Goal: Task Accomplishment & Management: Manage account settings

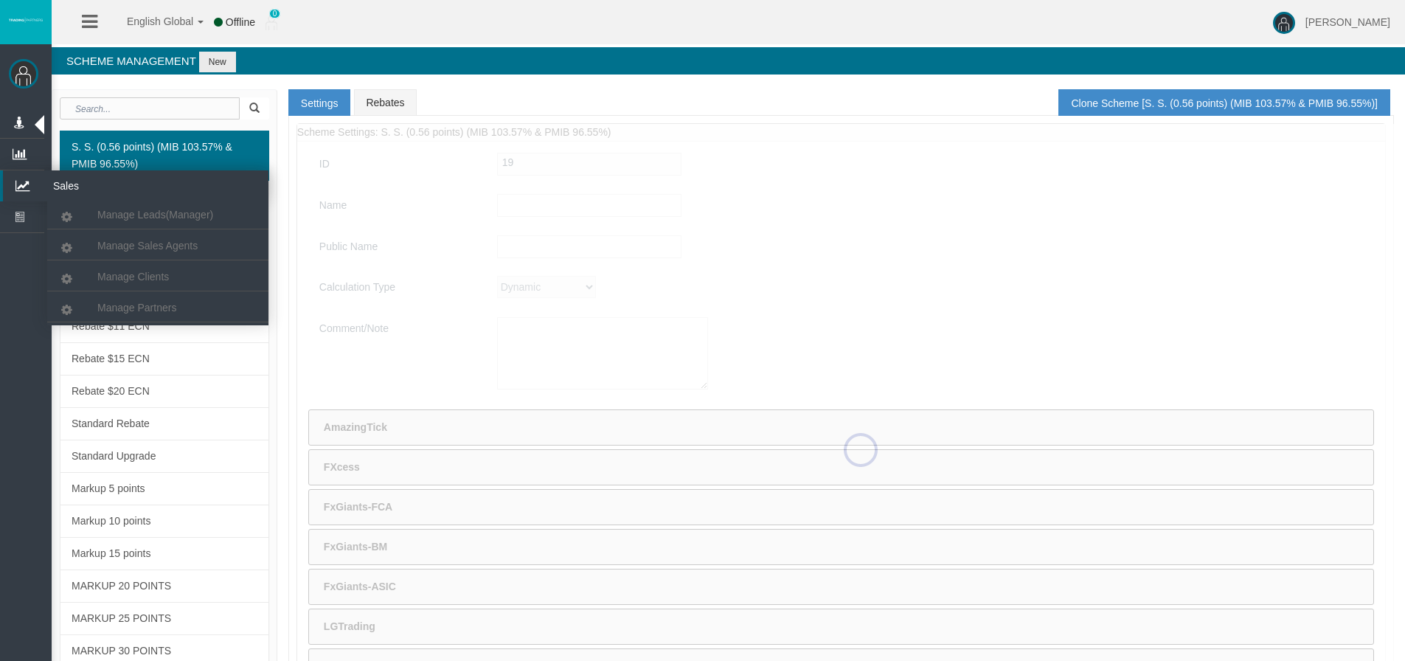
type input "S. S. (0.56 points) (MIB 103.57% & PMIB 96.55%)"
type input "S. S. (0.56 points)"
type textarea "S. S. (0.56 points) (MIB 103.57% & PMIB 96.55%)"
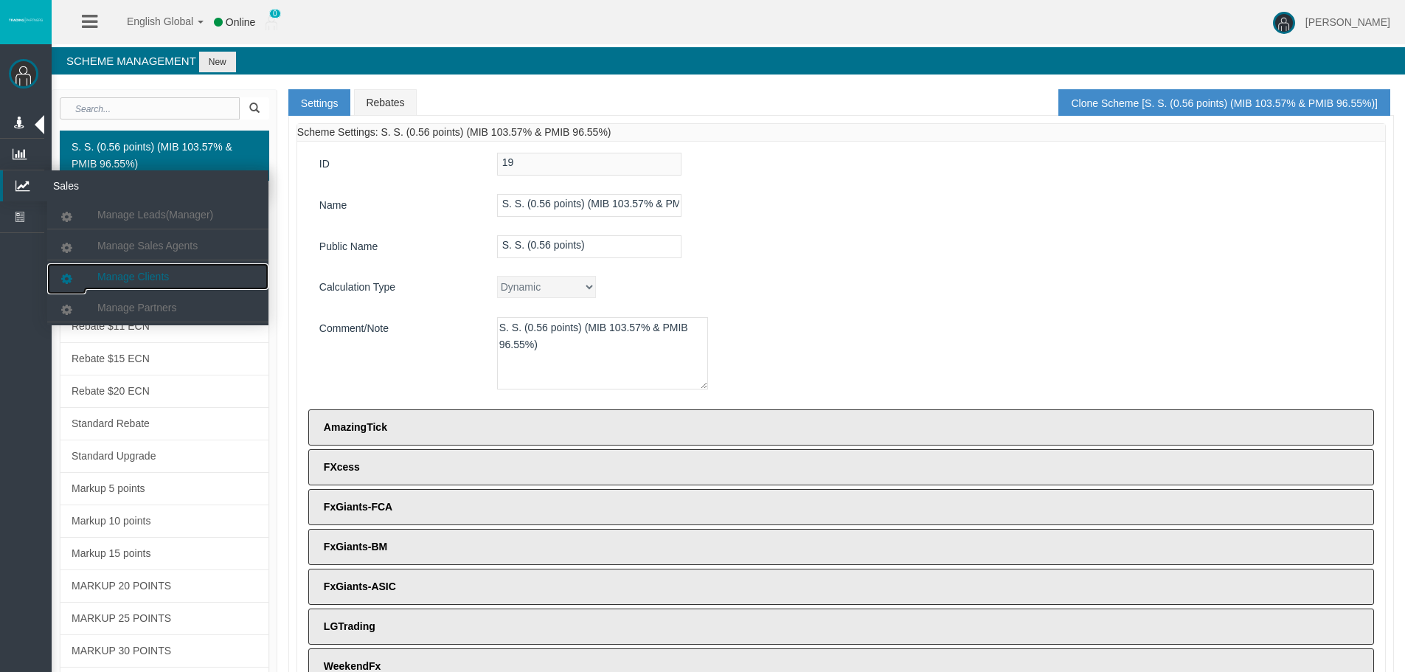
click at [130, 283] on link "Manage Clients" at bounding box center [157, 276] width 221 height 27
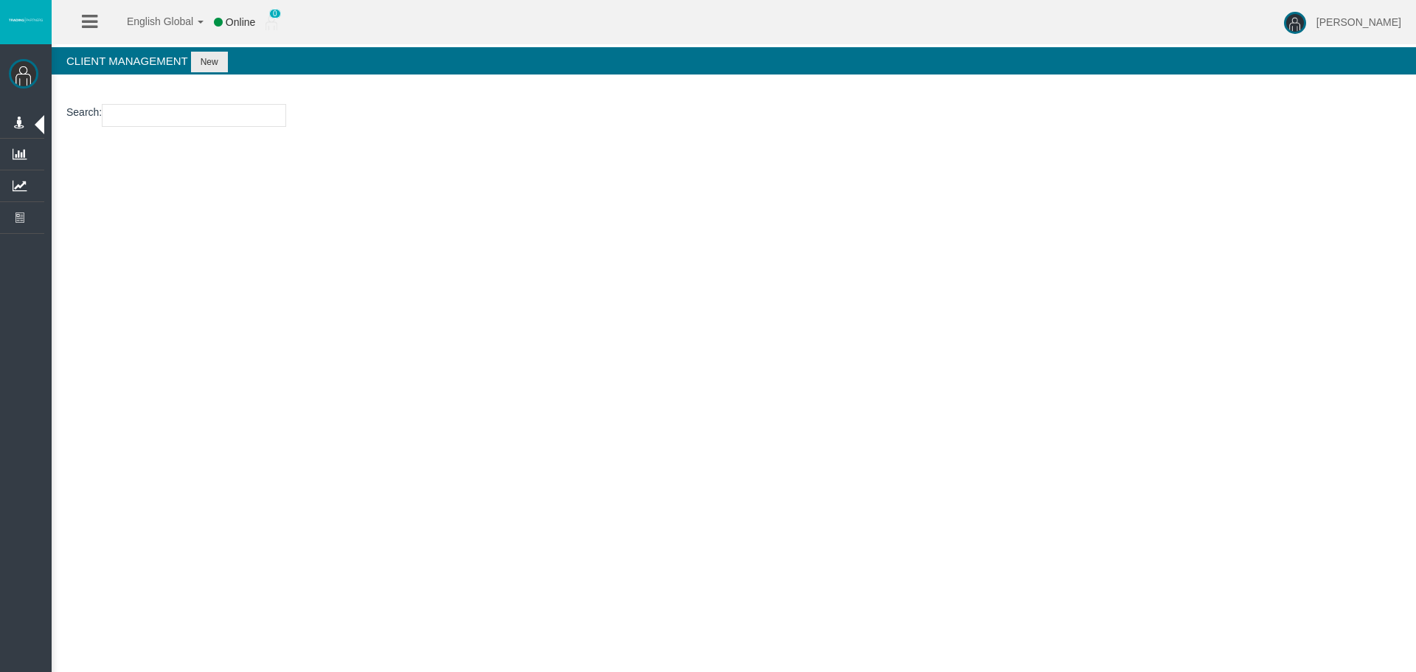
click at [159, 108] on input "number" at bounding box center [194, 115] width 184 height 23
paste input "29006016"
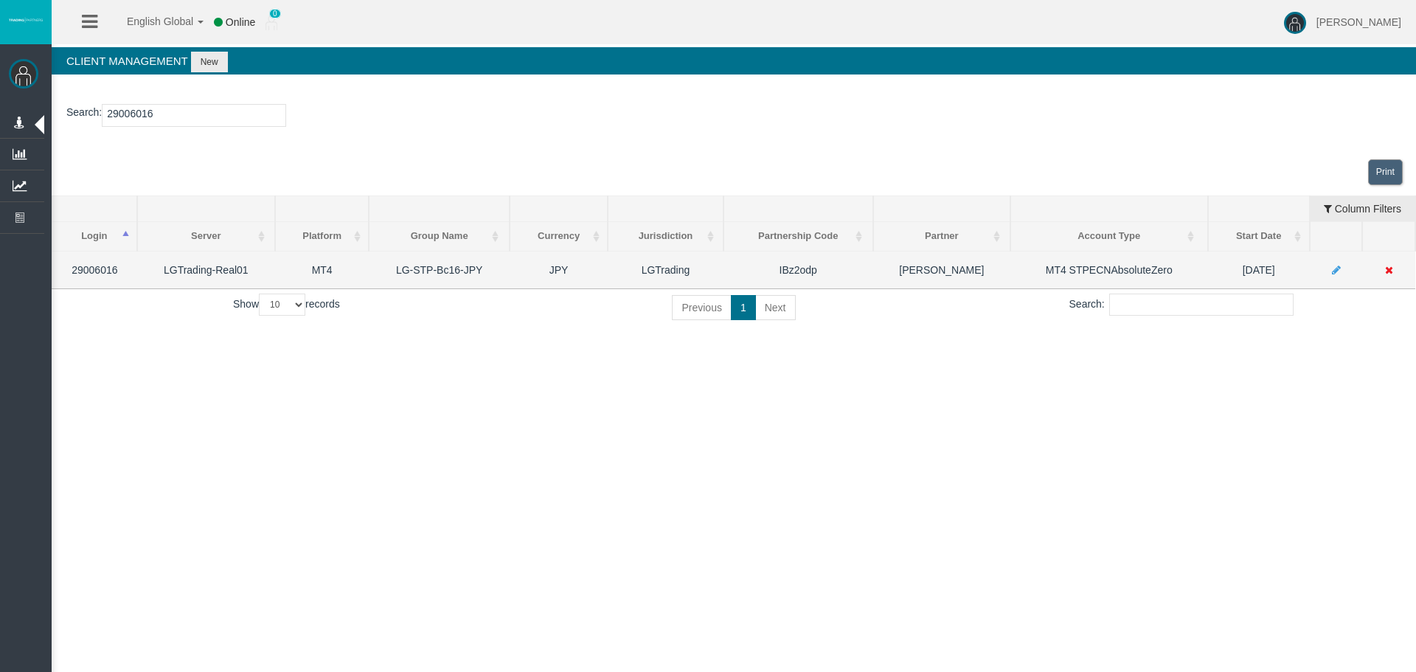
type input "29006016"
click at [1390, 272] on icon at bounding box center [1389, 270] width 8 height 10
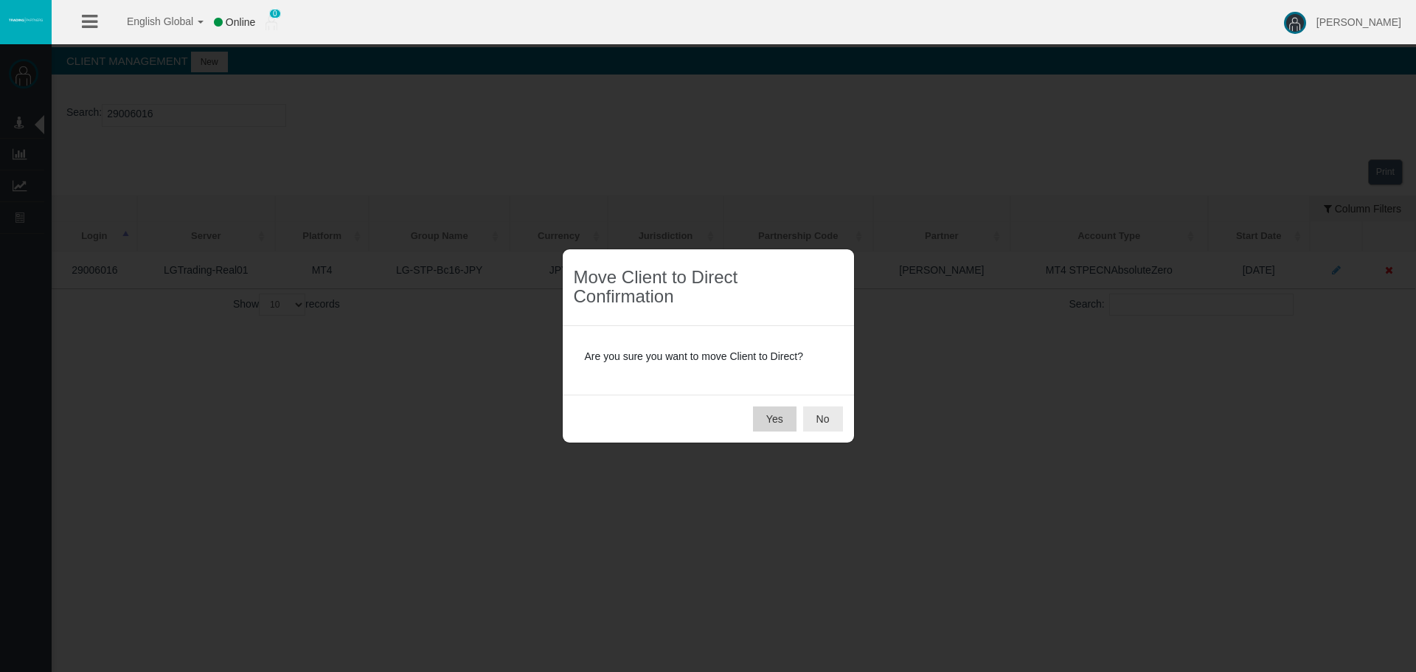
click at [768, 423] on button "Yes" at bounding box center [775, 418] width 44 height 25
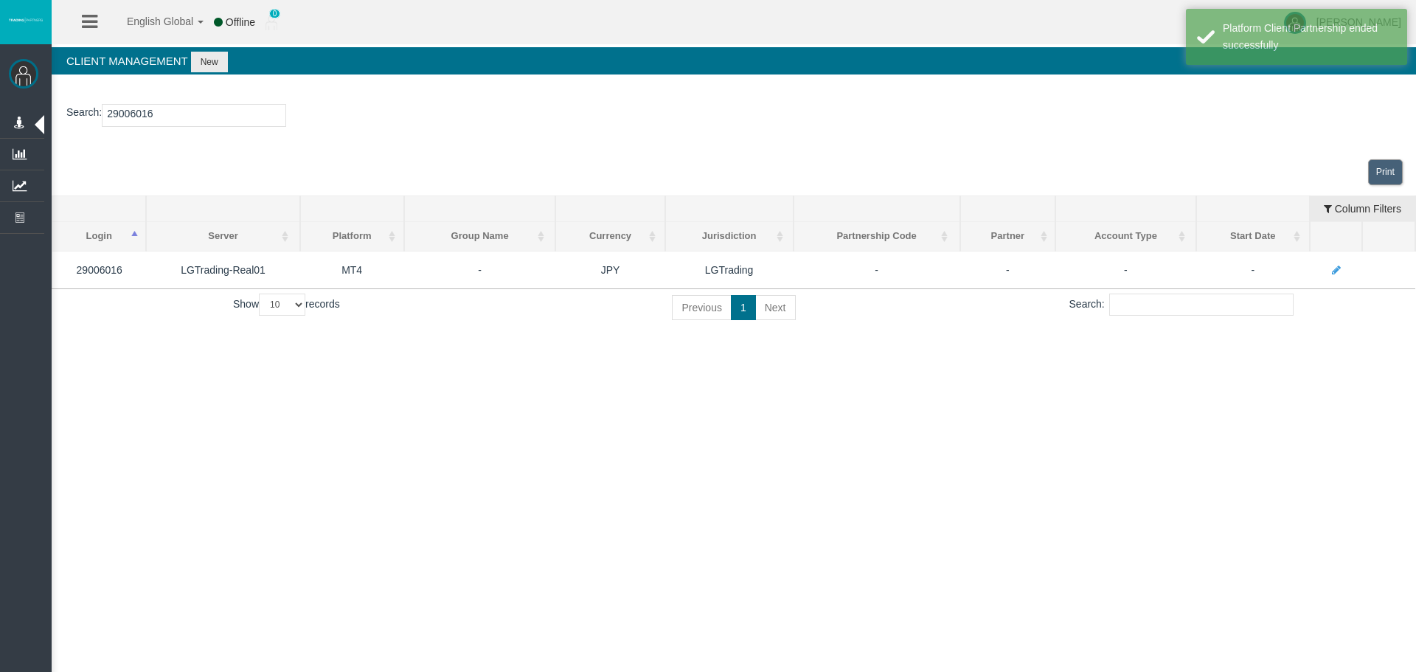
drag, startPoint x: 1104, startPoint y: 530, endPoint x: 1206, endPoint y: 401, distance: 165.0
click at [1116, 523] on div "English Global 简体中文 English Global 日本語 한국어 Offline 0 Loizos Matthaiou Help Log …" at bounding box center [708, 336] width 1416 height 672
